Goal: Transaction & Acquisition: Purchase product/service

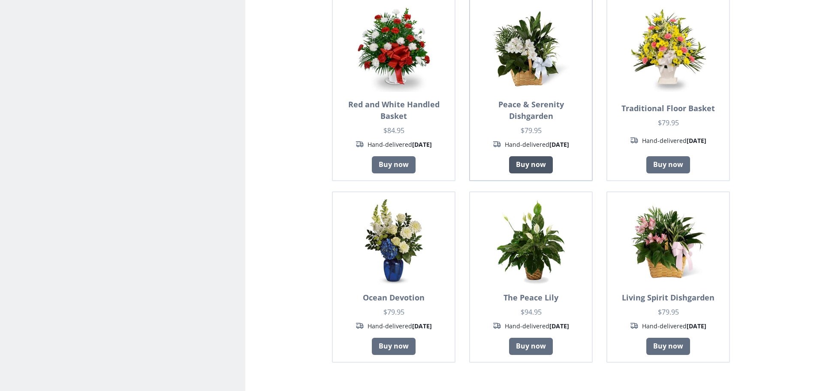
scroll to position [601, 0]
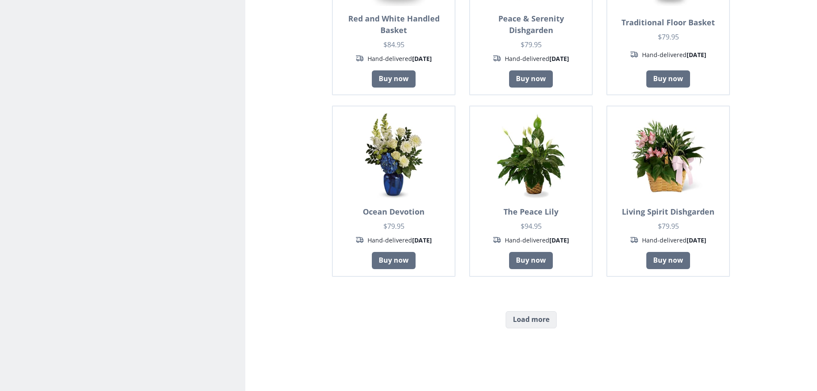
click at [544, 311] on button "Load more" at bounding box center [531, 319] width 51 height 17
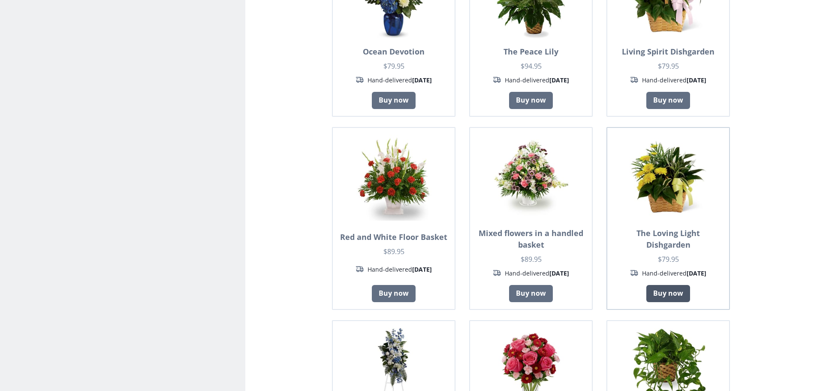
scroll to position [772, 0]
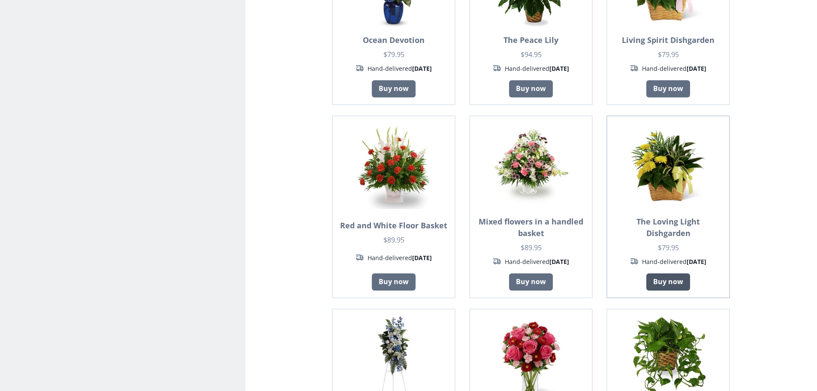
click at [671, 273] on link "Buy now" at bounding box center [669, 281] width 44 height 17
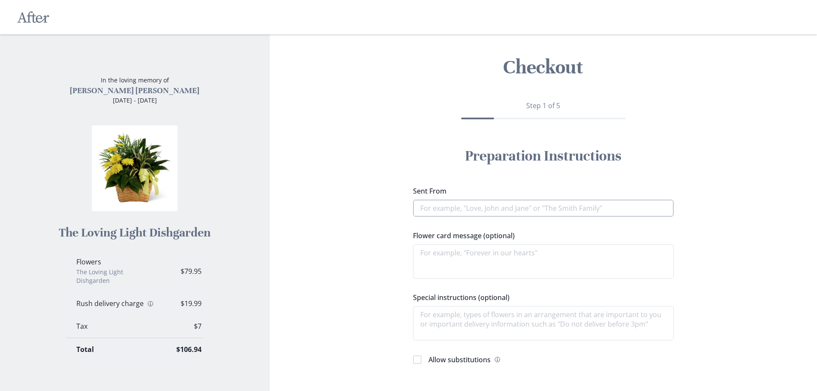
click at [436, 208] on input "Sent From" at bounding box center [543, 208] width 261 height 17
type textarea "x"
type input "T"
type textarea "x"
type input "Th"
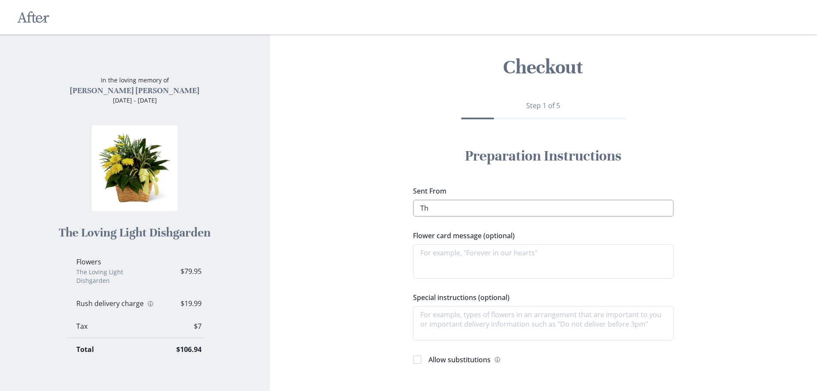
type textarea "x"
type input "The"
type textarea "x"
type input "The"
type textarea "x"
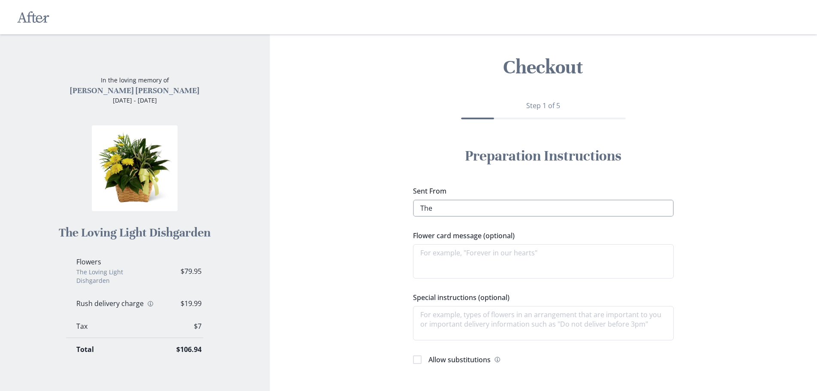
type input "The D"
type textarea "x"
type input "The Da"
type textarea "x"
type input "The Dal"
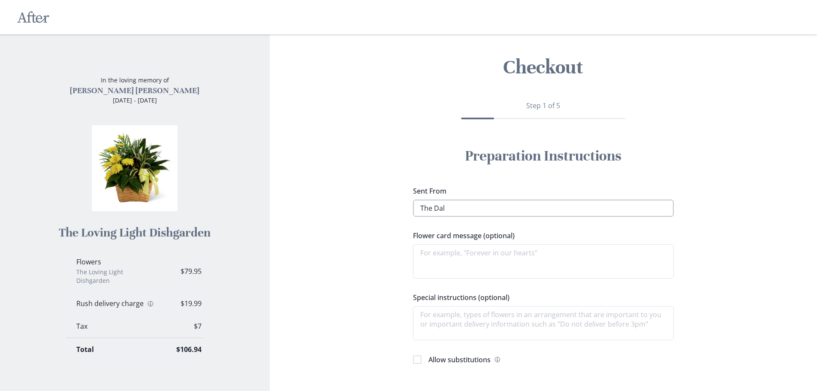
type textarea "x"
type input "The [PERSON_NAME]"
type textarea "x"
type input "The [PERSON_NAME]"
type textarea "x"
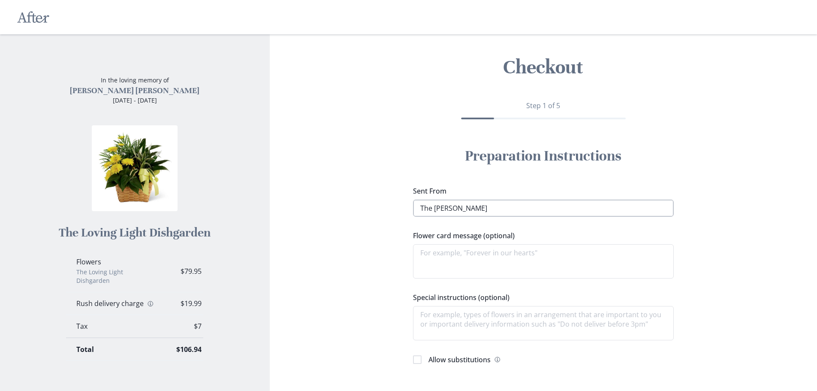
type input "The [PERSON_NAME] &"
type textarea "x"
type input "The [PERSON_NAME] &"
type textarea "x"
type input "The [PERSON_NAME] & J"
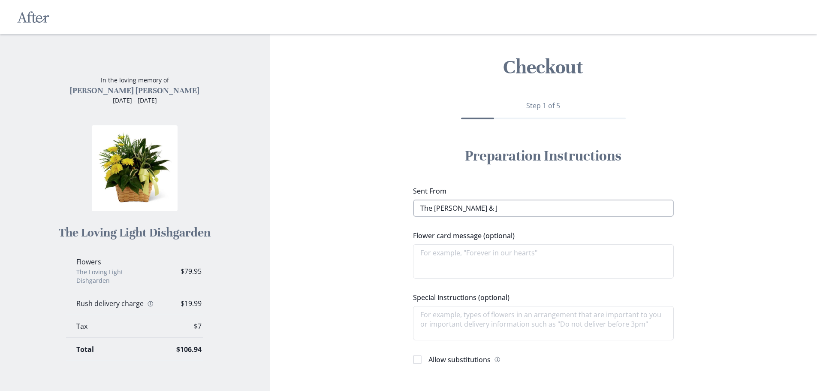
type textarea "x"
type input "The [PERSON_NAME] & Ju"
type textarea "x"
type input "The [PERSON_NAME] & [PERSON_NAME]"
type textarea "x"
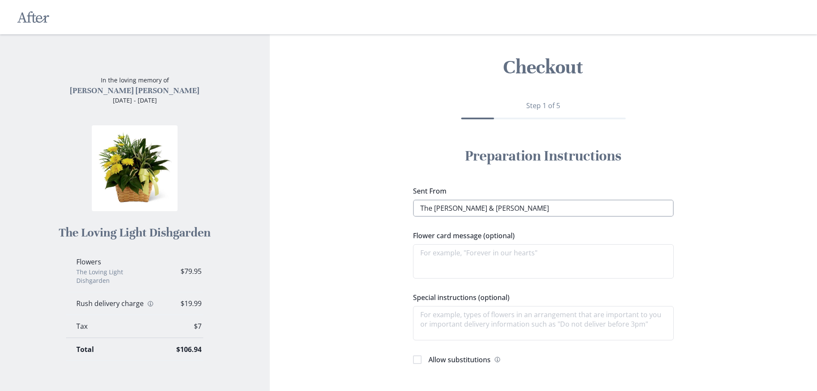
type input "The [PERSON_NAME] & [PERSON_NAME]"
type textarea "x"
type input "The [PERSON_NAME] & [PERSON_NAME]"
type textarea "x"
type input "The [PERSON_NAME] & [PERSON_NAME]"
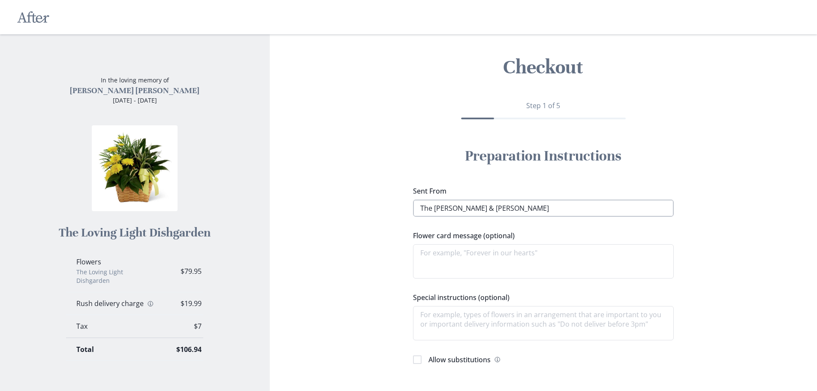
type textarea "x"
type input "The [PERSON_NAME] & [PERSON_NAME]"
type textarea "x"
type input "The [PERSON_NAME] & [PERSON_NAME]"
type textarea "x"
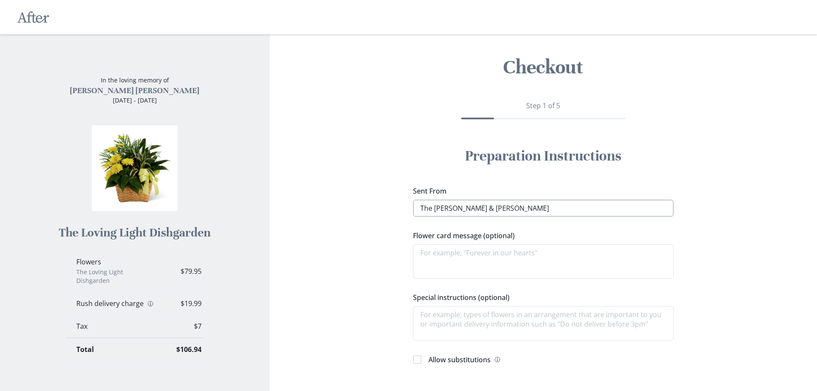
type input "The [PERSON_NAME] & [PERSON_NAME]"
type textarea "x"
type input "The [PERSON_NAME] & [PERSON_NAME]"
type textarea "x"
type input "The [PERSON_NAME] & [PERSON_NAME] F"
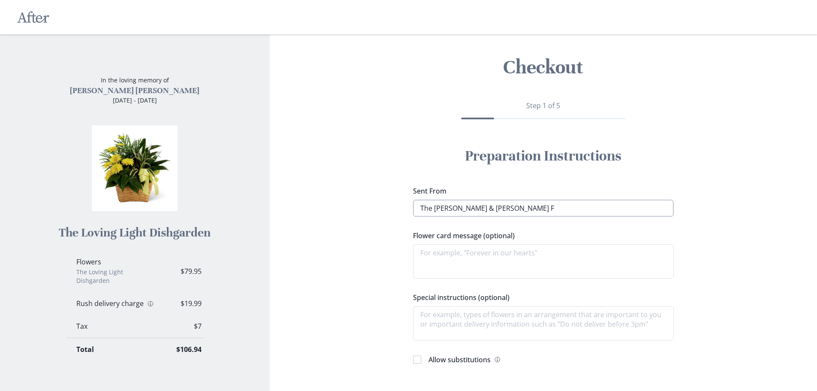
type textarea "x"
type input "The [PERSON_NAME] & [PERSON_NAME] Fa"
type textarea "x"
type input "The [PERSON_NAME] & [PERSON_NAME] Fam"
type textarea "x"
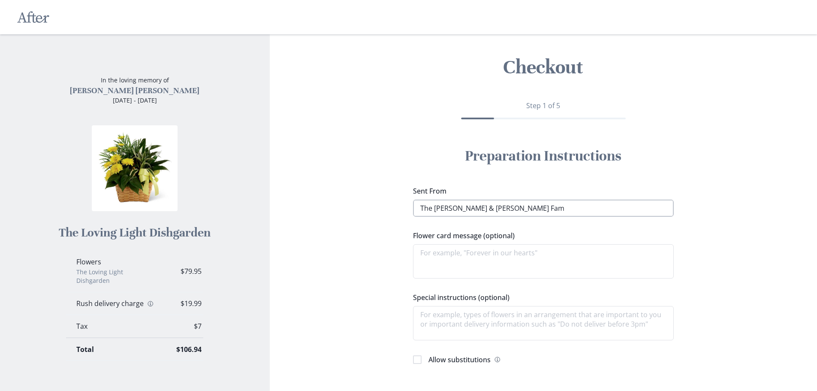
type input "The [PERSON_NAME] & [PERSON_NAME] Fami"
type textarea "x"
type input "The [PERSON_NAME] & [PERSON_NAME] Famiil"
type textarea "x"
type input "The [PERSON_NAME] & [PERSON_NAME] Famiily"
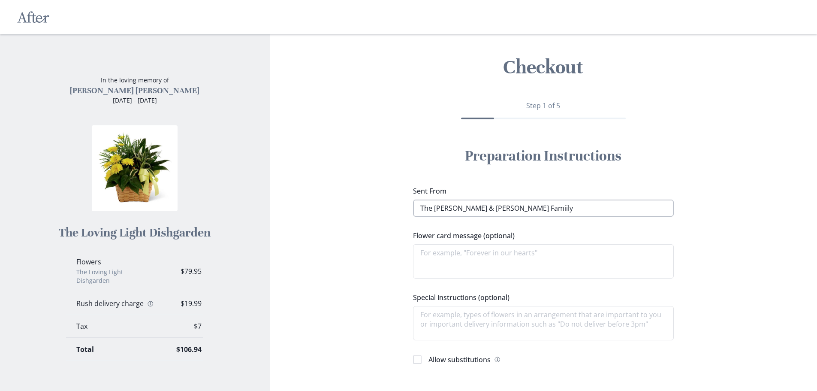
type textarea "x"
type input "The [PERSON_NAME] & [PERSON_NAME] Famiil"
type textarea "x"
type input "The [PERSON_NAME] & [PERSON_NAME] Famii"
type textarea "x"
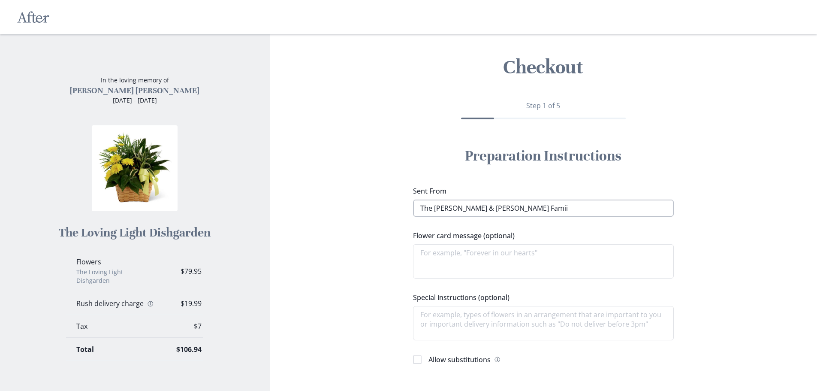
type input "The [PERSON_NAME] & [PERSON_NAME] Fami"
type textarea "x"
type input "The [PERSON_NAME] & [PERSON_NAME] Famil"
type textarea "x"
type input "The [PERSON_NAME] & [PERSON_NAME] Family"
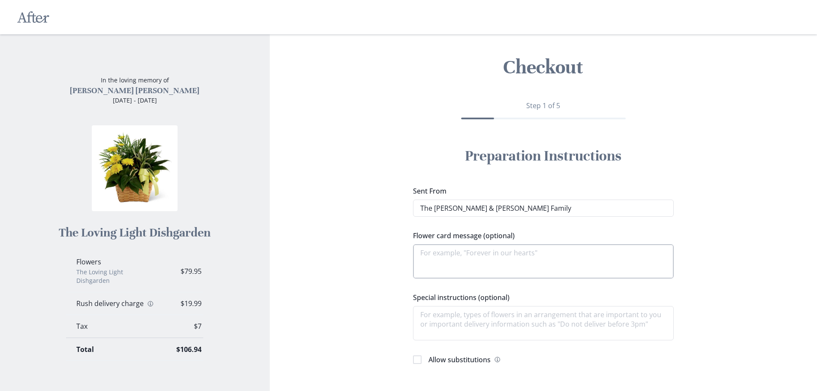
click at [423, 254] on textarea "Flower card message (optional)" at bounding box center [543, 261] width 261 height 34
type textarea "x"
type textarea "I"
type textarea "x"
type textarea "In"
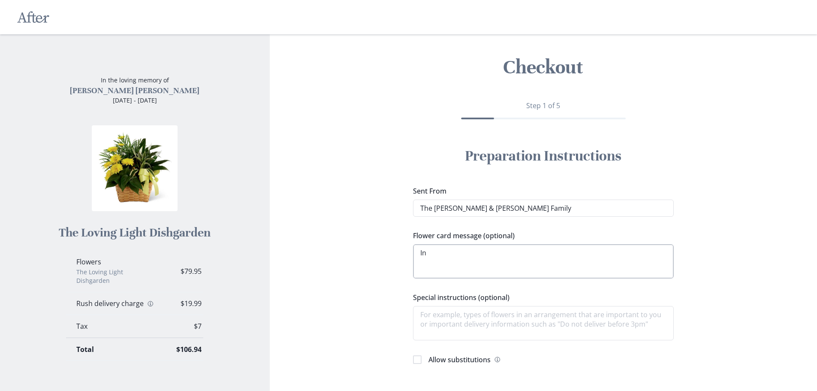
type textarea "x"
type textarea "In"
type textarea "x"
type textarea "In o"
type textarea "x"
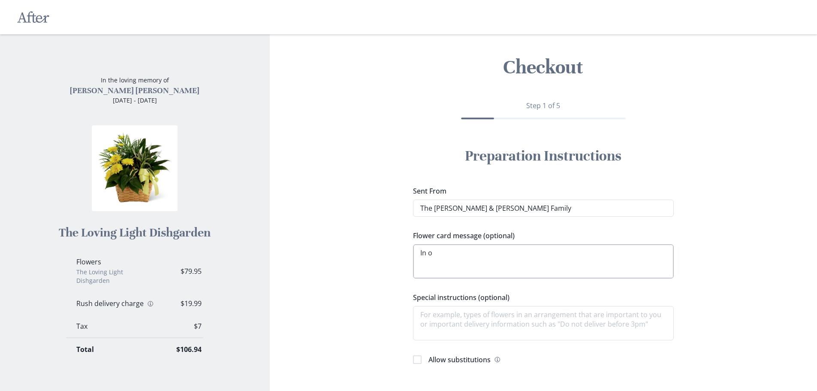
type textarea "In ou"
type textarea "x"
type textarea "In our"
type textarea "x"
type textarea "In our"
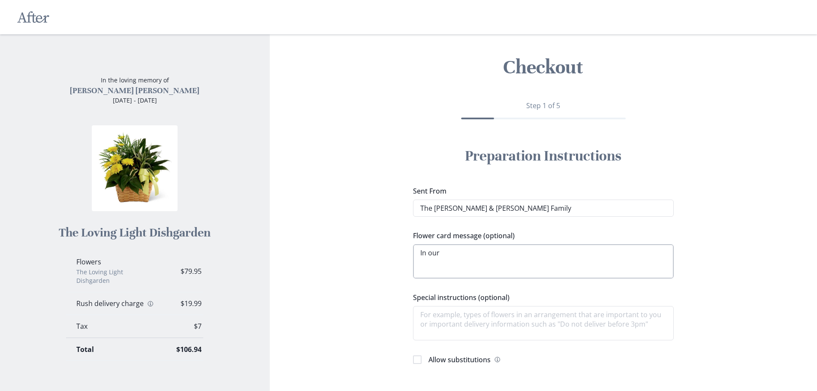
type textarea "x"
type textarea "In our t"
type textarea "x"
type textarea "In our th"
type textarea "x"
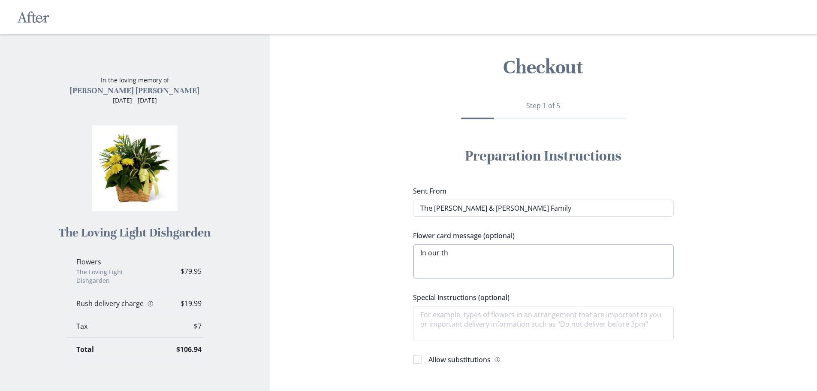
type textarea "In our tho"
type textarea "x"
type textarea "In our thou"
type textarea "x"
type textarea "In our thoug"
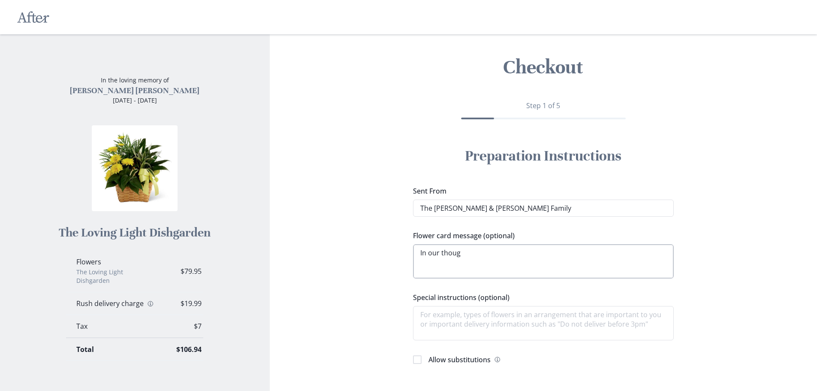
type textarea "x"
type textarea "In our though"
type textarea "x"
type textarea "In our thought"
type textarea "x"
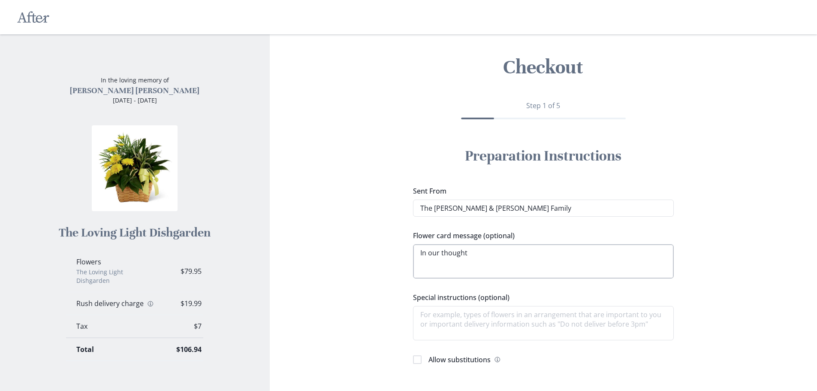
type textarea "In our thoughts"
type textarea "x"
type textarea "In our thoughts"
type textarea "x"
type textarea "In our thoughts a"
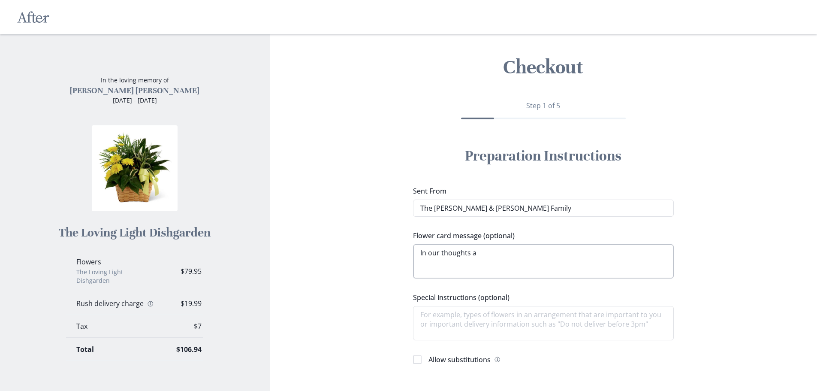
type textarea "x"
type textarea "In our thoughts an"
type textarea "x"
type textarea "In our thoughts and"
type textarea "x"
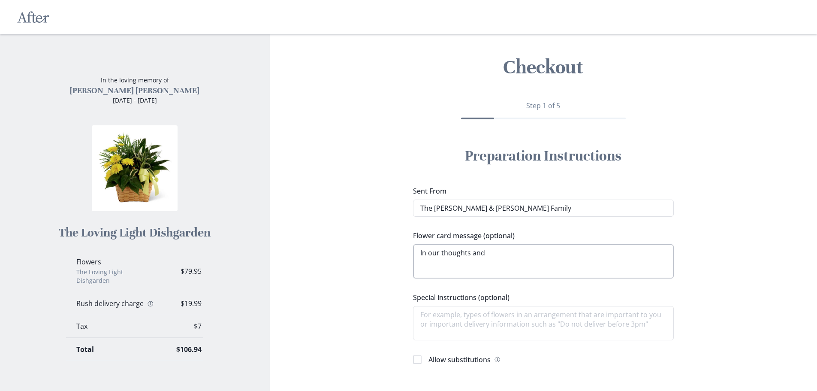
type textarea "In our thoughts and"
type textarea "x"
type textarea "In our thoughts and p"
type textarea "x"
type textarea "In our thoughts and pr"
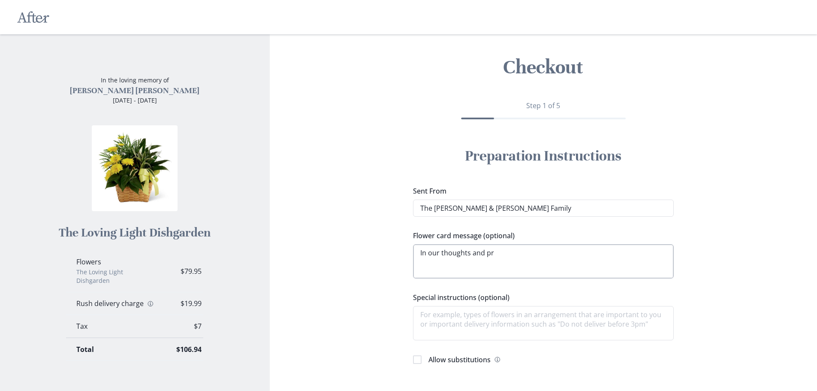
type textarea "x"
type textarea "In our thoughts and pra"
type textarea "x"
type textarea "In our thoughts and pray"
type textarea "x"
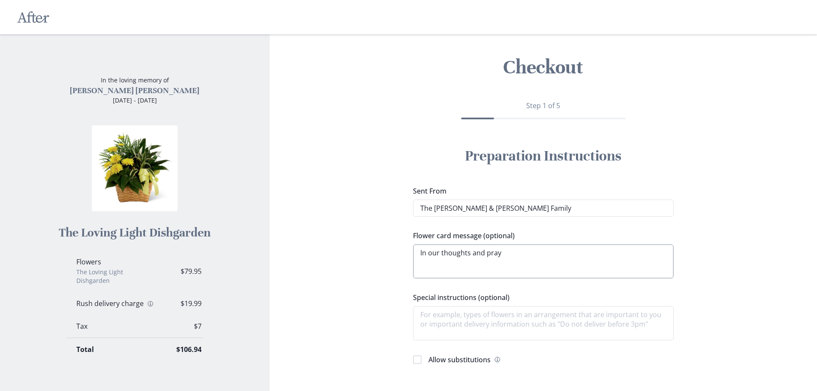
type textarea "In our thoughts and praye"
type textarea "x"
type textarea "In our thoughts and prayer"
type textarea "x"
type textarea "In our thoughts and prayers"
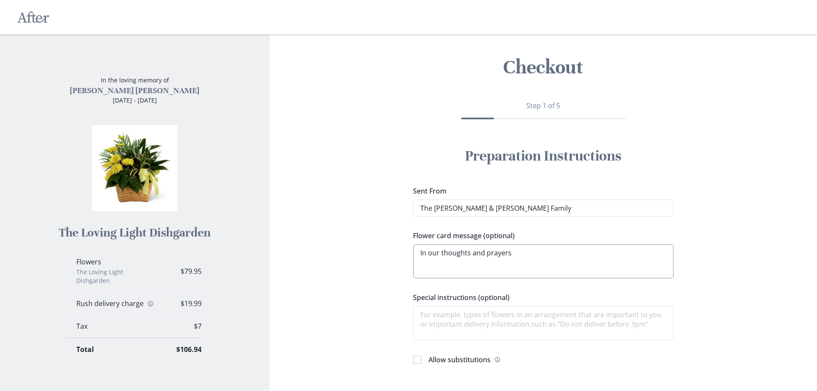
type textarea "x"
type textarea "In our thoughts and prayers"
type textarea "x"
type textarea "In our thoughts and prayers b"
type textarea "x"
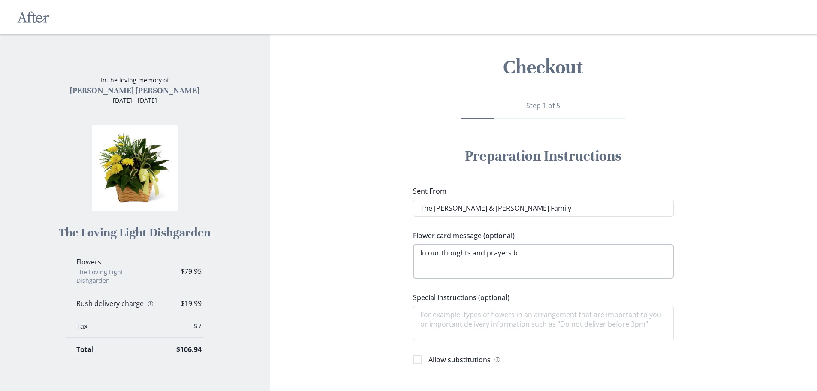
type textarea "In our thoughts and prayers be"
type textarea "x"
type textarea "In our thoughts and prayers bea"
type textarea "x"
type textarea "In our thoughts and prayers beau"
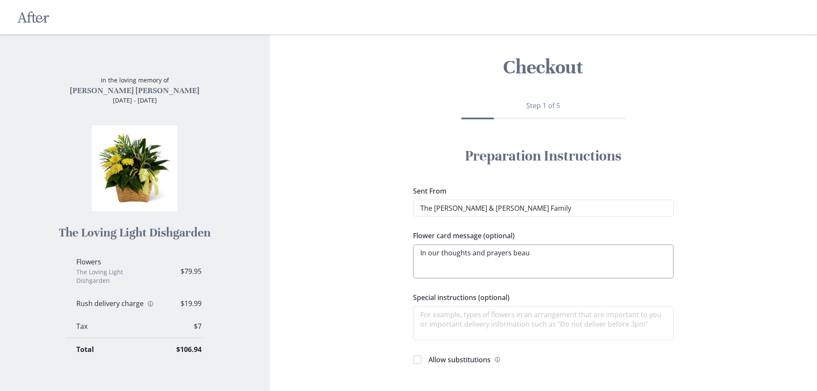
type textarea "x"
type textarea "In our thoughts and prayers beaut"
type textarea "x"
type textarea "In our thoughts and prayers beauti"
type textarea "x"
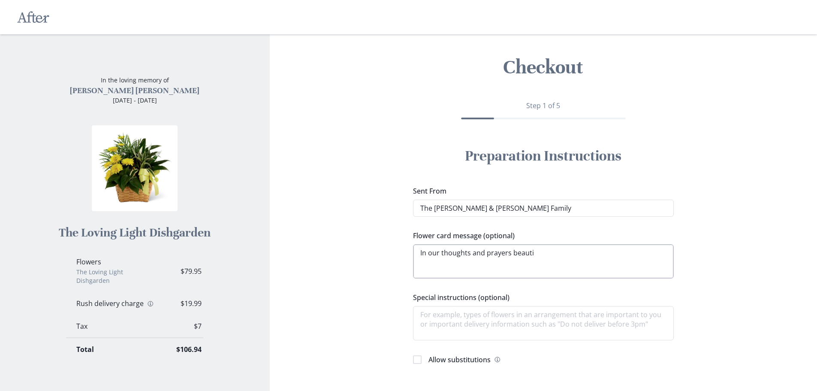
type textarea "In our thoughts and prayers beautif"
type textarea "x"
type textarea "In our thoughts and prayers beautifu"
type textarea "x"
type textarea "In our thoughts and prayers beautiful"
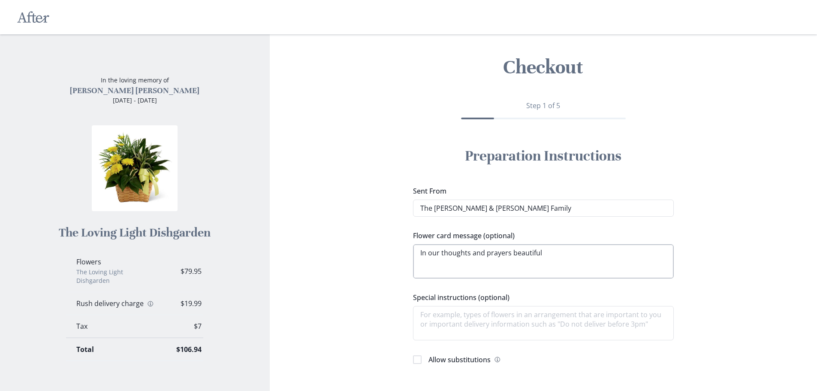
type textarea "x"
type textarea "In our thoughts and prayers beautiful"
type textarea "x"
type textarea "In our thoughts and prayers beautiful c"
type textarea "x"
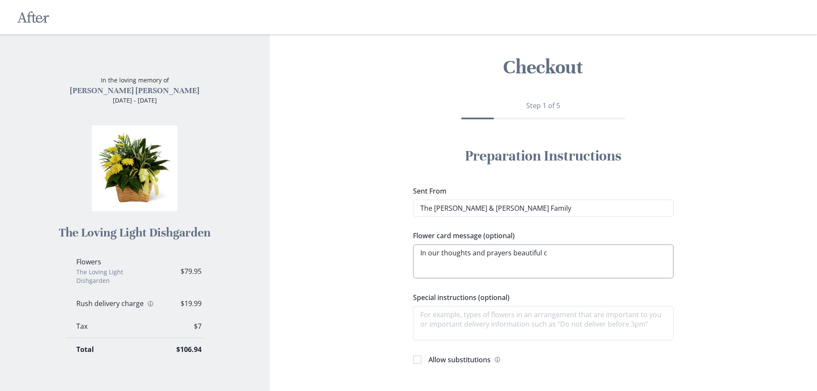
type textarea "In our thoughts and prayers beautiful ch"
type textarea "x"
type textarea "In our thoughts and prayers beautiful chi"
type textarea "x"
type textarea "In our thoughts and prayers beautiful chil"
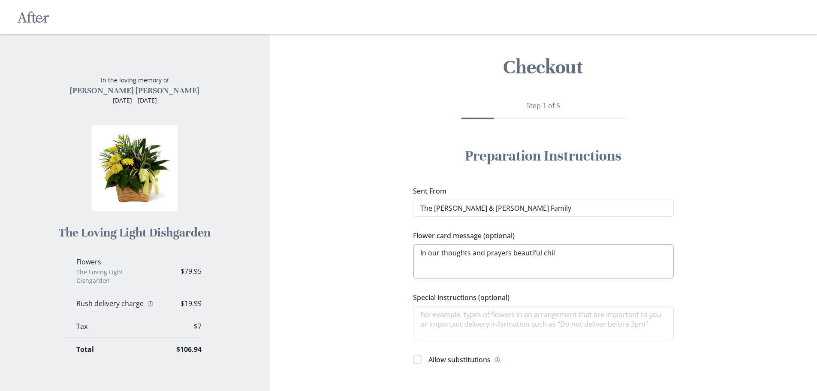
type textarea "x"
type textarea "In our thoughts and prayers beautiful chilc"
type textarea "x"
type textarea "In our thoughts and prayers beautiful chil"
type textarea "x"
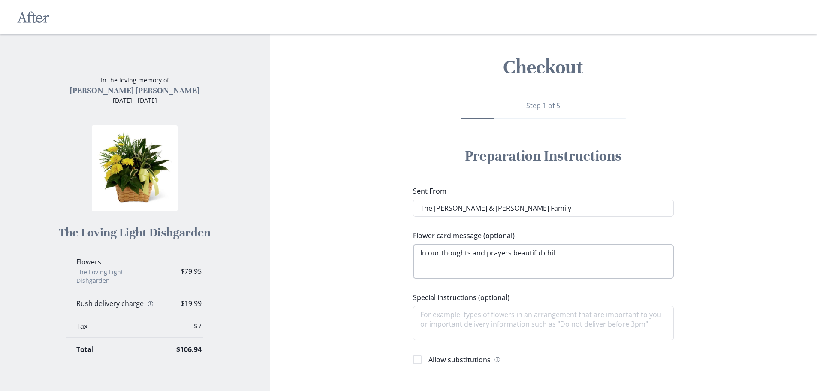
type textarea "In our thoughts and prayers beautiful child"
type textarea "x"
type textarea "In our thoughts and prayers beautiful child"
type textarea "x"
type textarea "In our thoughts and prayers beautiful child o"
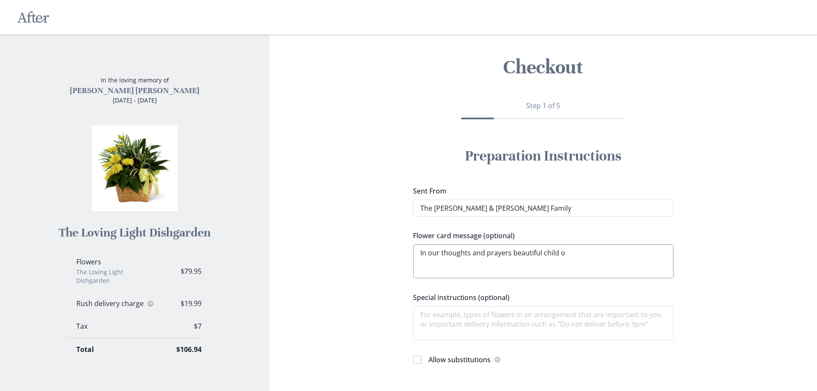
type textarea "x"
type textarea "In our thoughts and prayers beautiful child of"
type textarea "x"
type textarea "In our thoughts and prayers beautiful child of"
type textarea "x"
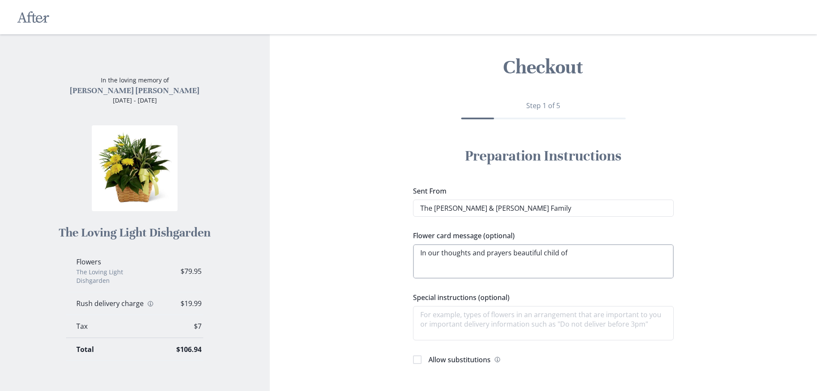
type textarea "In our thoughts and prayers beautiful child of G"
type textarea "x"
type textarea "In our thoughts and prayers beautiful child of Go"
type textarea "x"
type textarea "In our thoughts and prayers beautiful child of [DEMOGRAPHIC_DATA]"
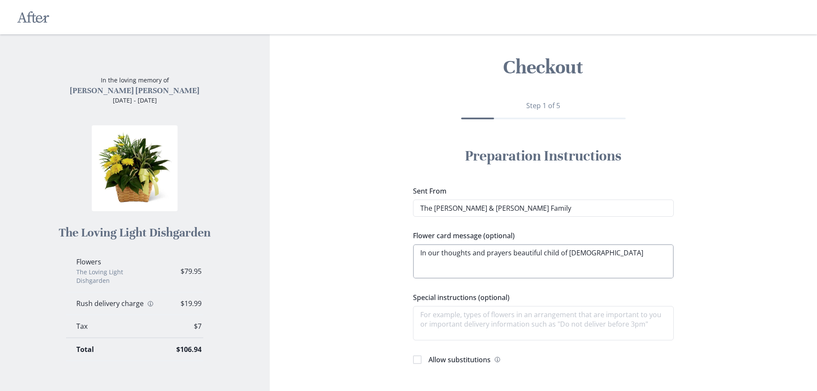
type textarea "x"
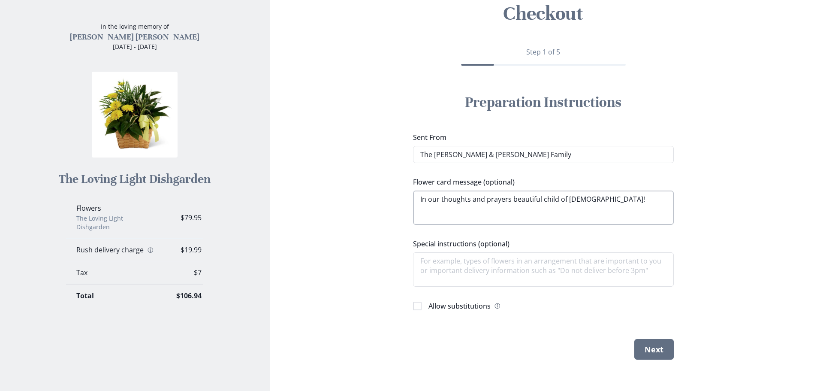
scroll to position [57, 0]
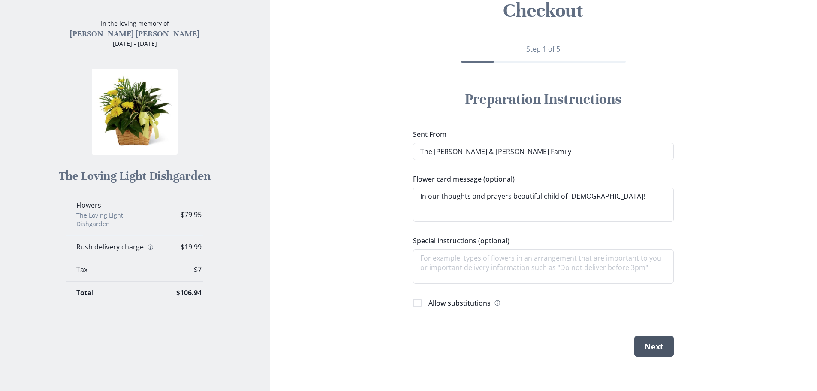
type textarea "In our thoughts and prayers beautiful child of [DEMOGRAPHIC_DATA]!"
type textarea "x"
click at [645, 346] on button "Next" at bounding box center [654, 346] width 39 height 21
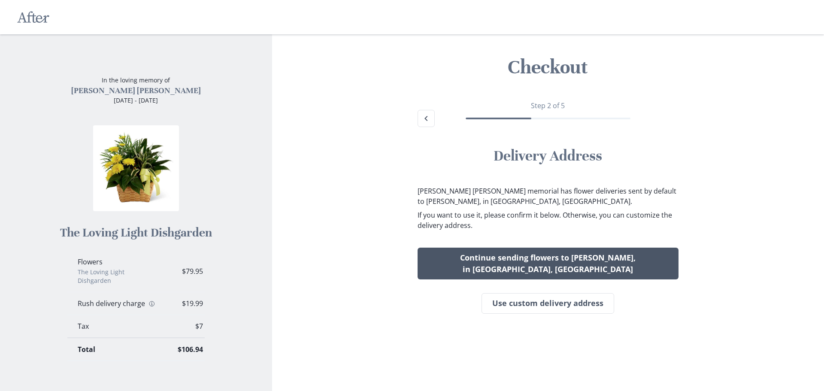
click at [542, 263] on button "Continue sending flowers to [PERSON_NAME], in [GEOGRAPHIC_DATA], [GEOGRAPHIC_DA…" at bounding box center [547, 264] width 261 height 32
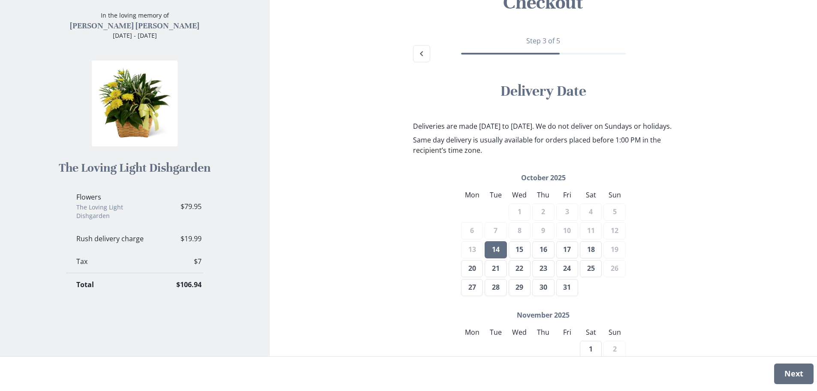
scroll to position [86, 0]
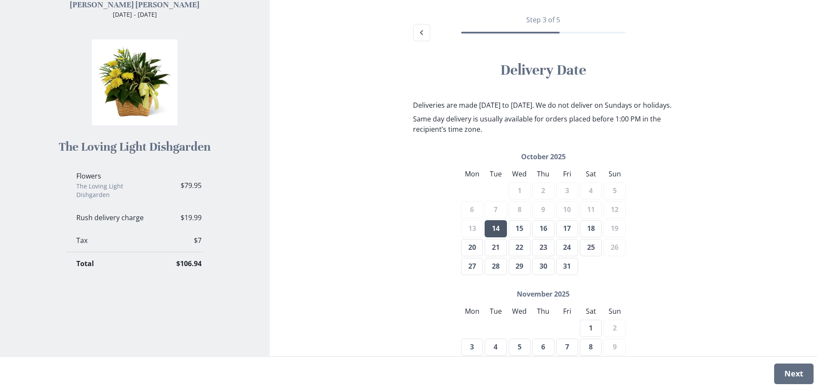
click at [497, 237] on button "14" at bounding box center [496, 228] width 22 height 17
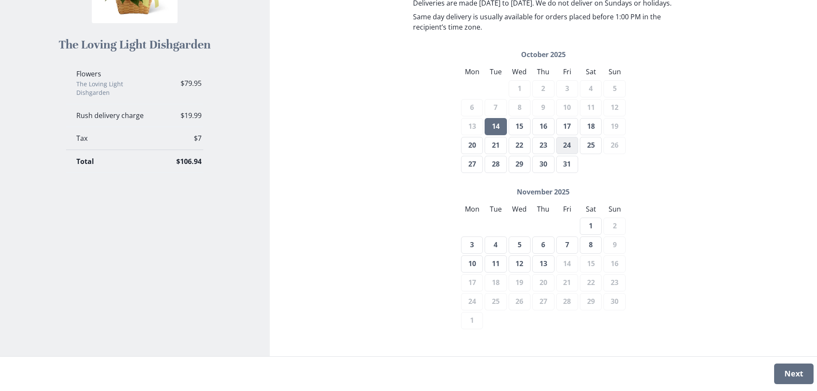
scroll to position [198, 0]
click at [798, 374] on button "Next" at bounding box center [793, 373] width 39 height 21
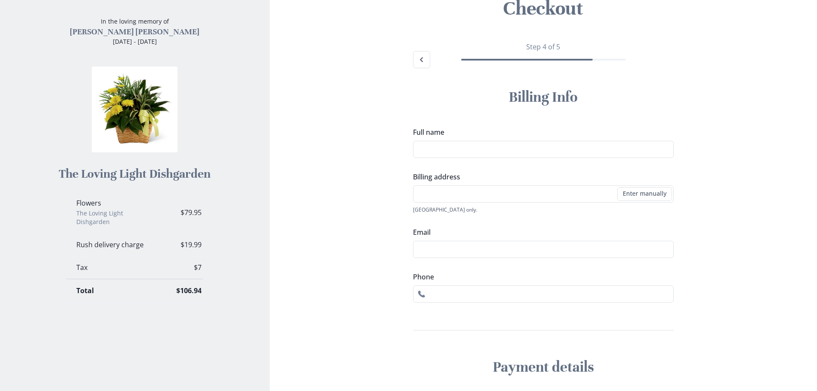
scroll to position [51, 0]
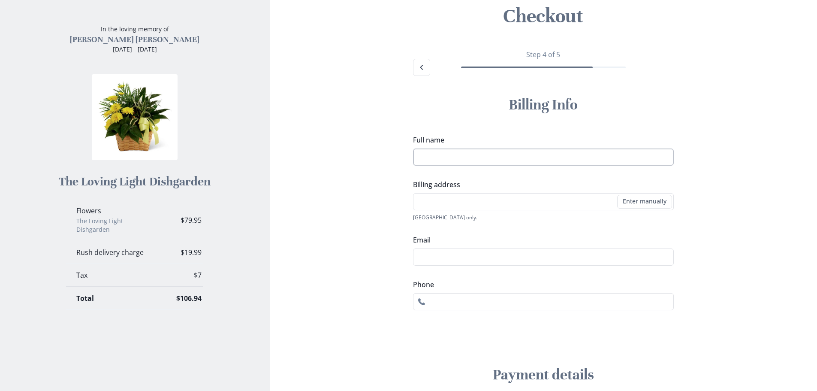
click at [429, 156] on input "Full name" at bounding box center [543, 156] width 261 height 17
type input "[PERSON_NAME]"
type input "[STREET_ADDRESS][PERSON_NAME]"
type input "[EMAIL_ADDRESS][DOMAIN_NAME]"
type input "6039690787"
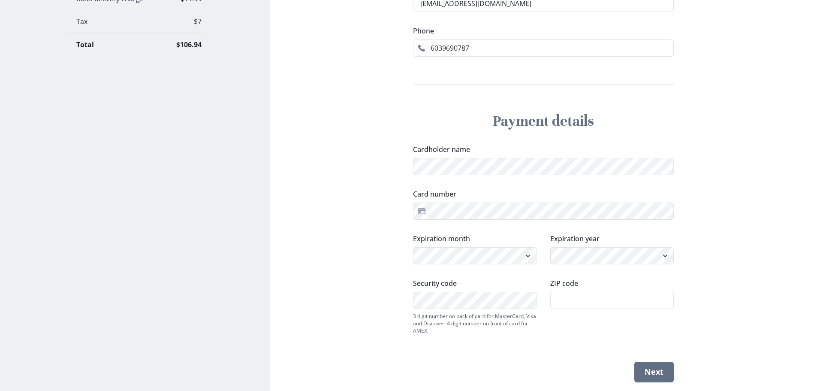
scroll to position [308, 0]
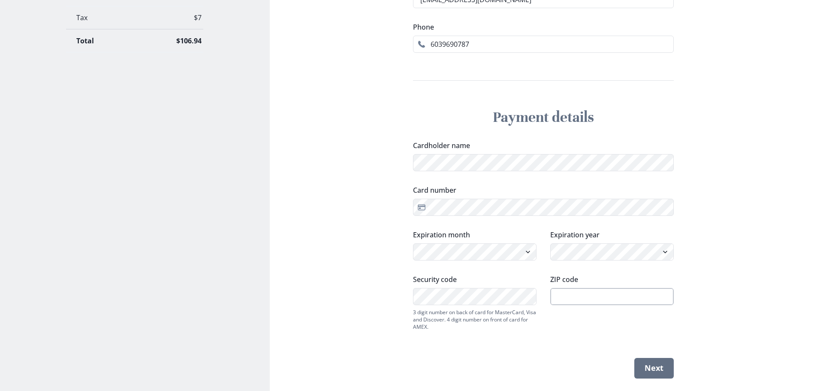
click at [580, 301] on input "ZIP code" at bounding box center [612, 296] width 124 height 17
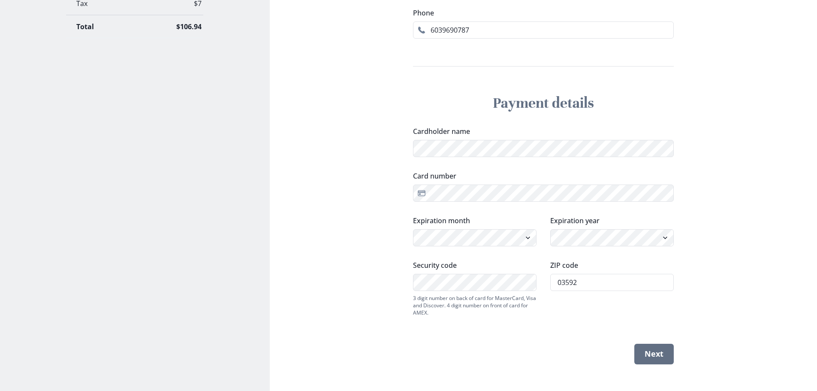
scroll to position [330, 0]
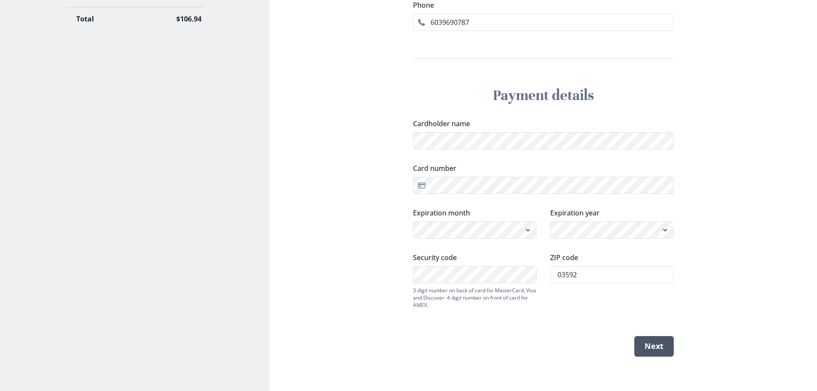
type input "03592"
click at [654, 345] on button "Next" at bounding box center [654, 346] width 39 height 21
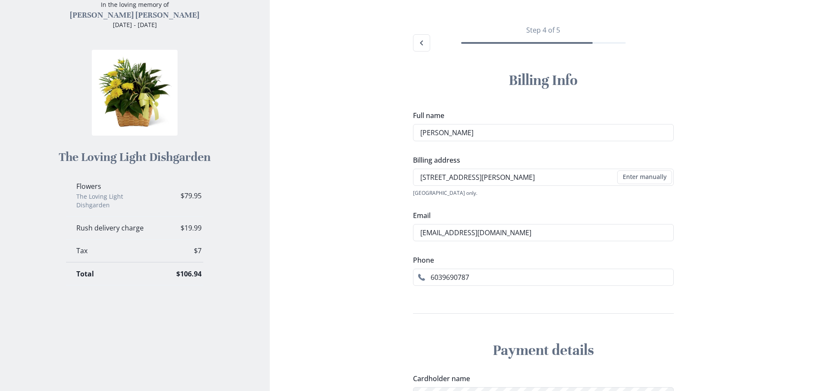
scroll to position [73, 0]
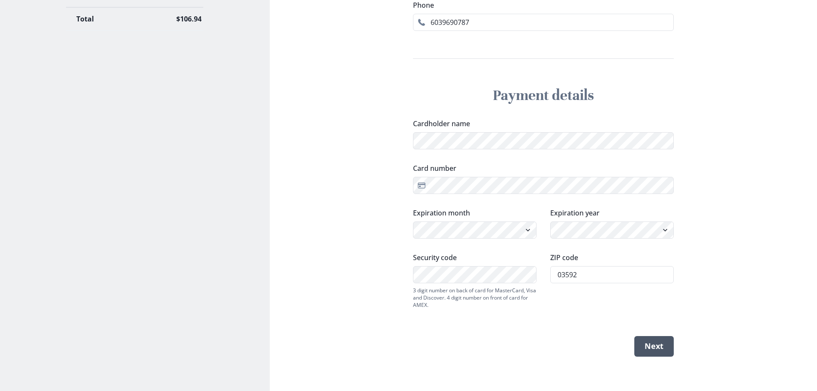
click at [653, 346] on button "Next" at bounding box center [654, 346] width 39 height 21
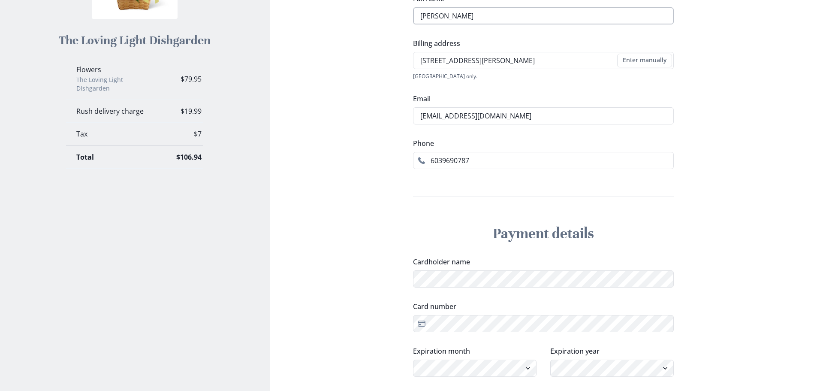
scroll to position [115, 0]
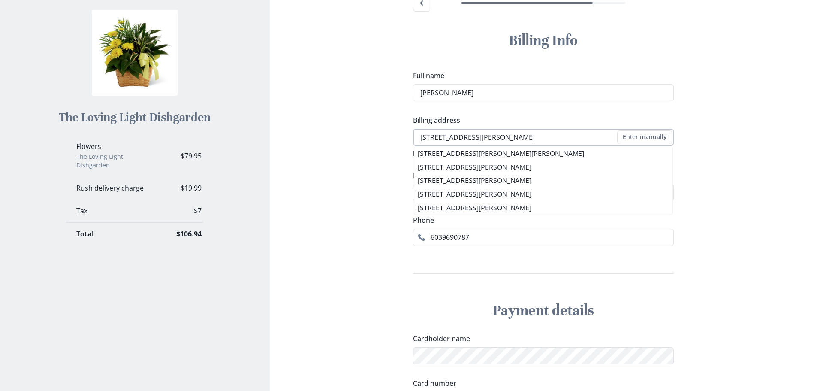
click at [504, 134] on input "[STREET_ADDRESS][PERSON_NAME]" at bounding box center [543, 137] width 261 height 17
drag, startPoint x: 477, startPoint y: 138, endPoint x: 509, endPoint y: 139, distance: 32.2
click at [509, 139] on input "[STREET_ADDRESS][PERSON_NAME]" at bounding box center [543, 137] width 261 height 17
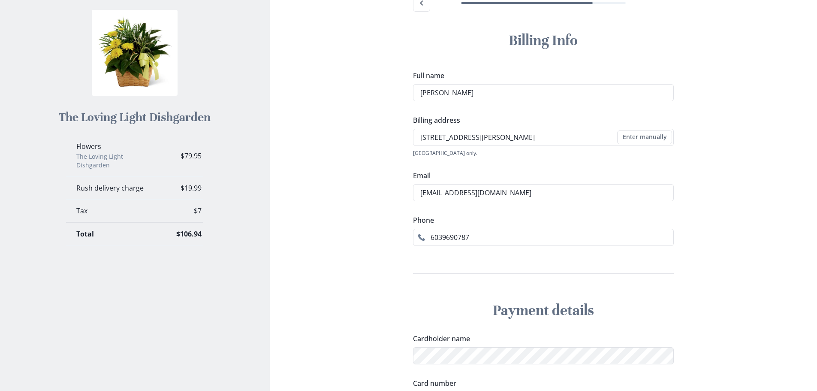
click at [508, 166] on li "[STREET_ADDRESS][PERSON_NAME]" at bounding box center [544, 167] width 260 height 14
type input "[STREET_ADDRESS][PERSON_NAME]"
type input "1"
select select "NH"
select select "US"
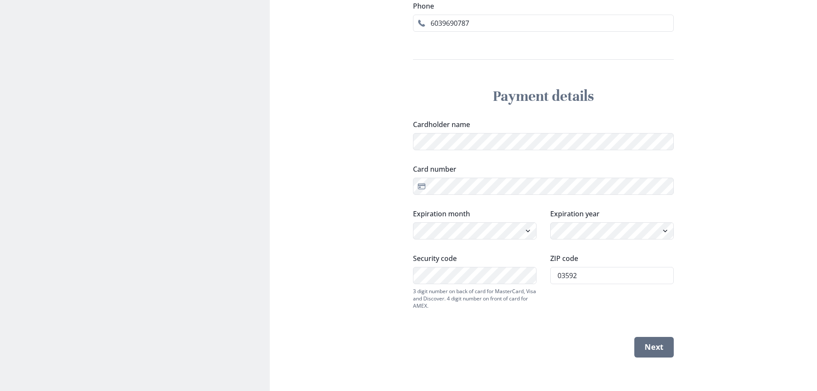
scroll to position [454, 0]
click at [650, 346] on button "Next" at bounding box center [654, 346] width 39 height 21
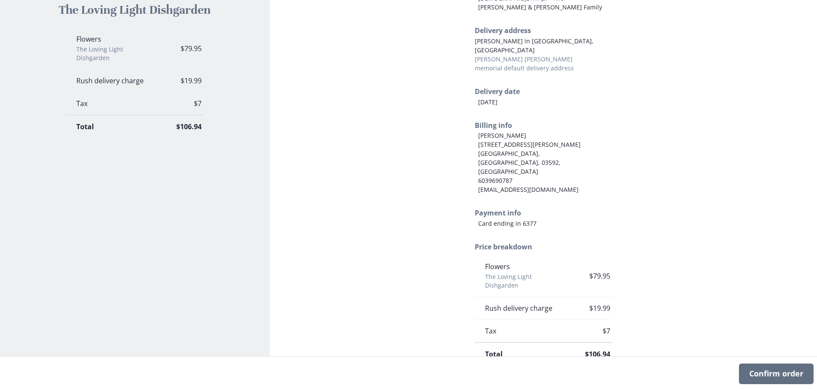
scroll to position [263, 0]
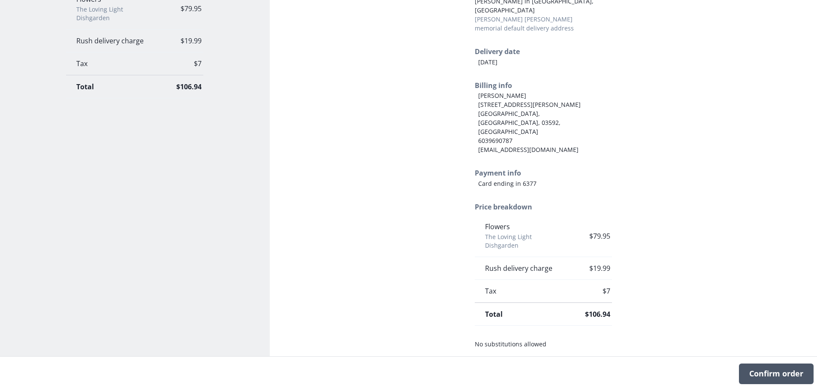
click at [758, 372] on button "Confirm order" at bounding box center [776, 373] width 75 height 21
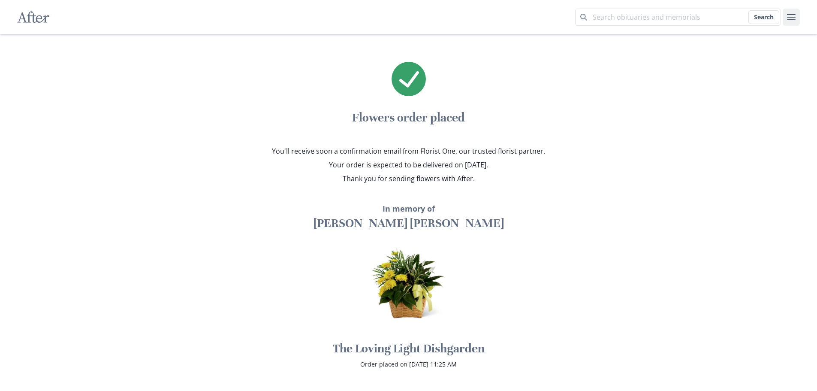
click at [792, 16] on icon "user menu" at bounding box center [791, 17] width 10 height 10
